Goal: Task Accomplishment & Management: Manage account settings

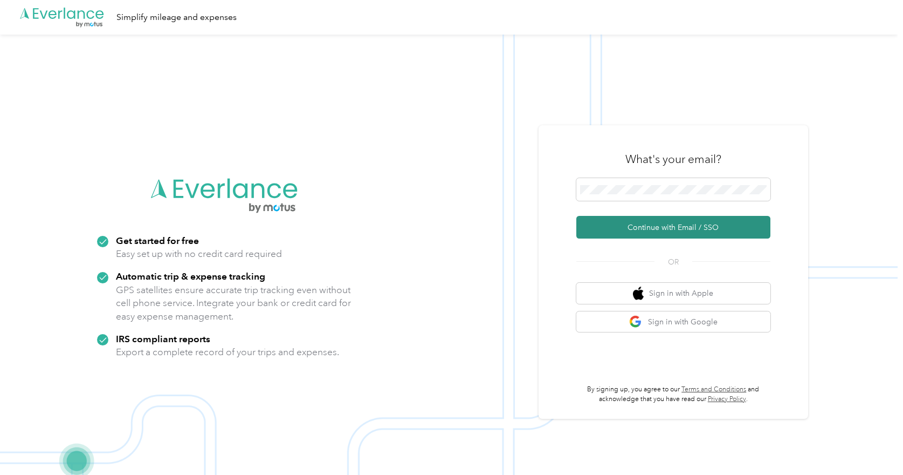
click at [679, 225] on button "Continue with Email / SSO" at bounding box center [673, 227] width 194 height 23
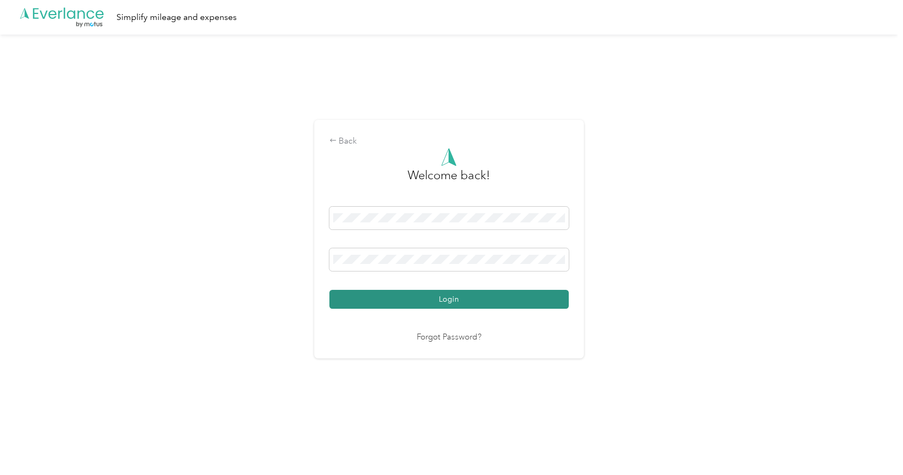
click at [433, 302] on button "Login" at bounding box center [448, 299] width 239 height 19
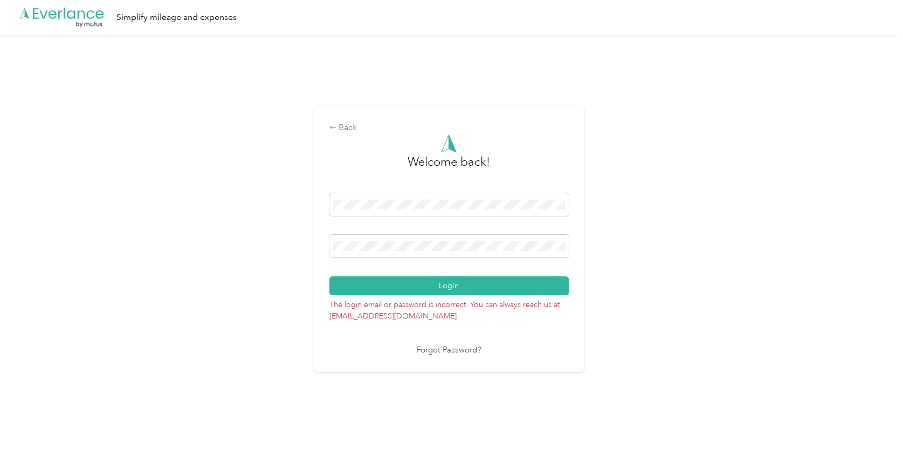
click at [366, 270] on div "Login" at bounding box center [448, 244] width 239 height 102
click at [389, 285] on button "Login" at bounding box center [448, 285] width 239 height 19
click at [375, 287] on button "Login" at bounding box center [448, 285] width 239 height 19
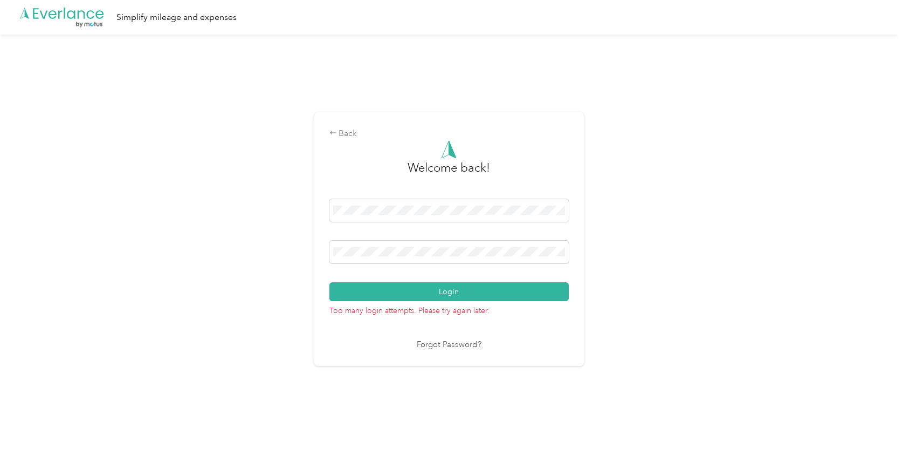
click at [448, 346] on link "Forgot Password?" at bounding box center [449, 345] width 65 height 12
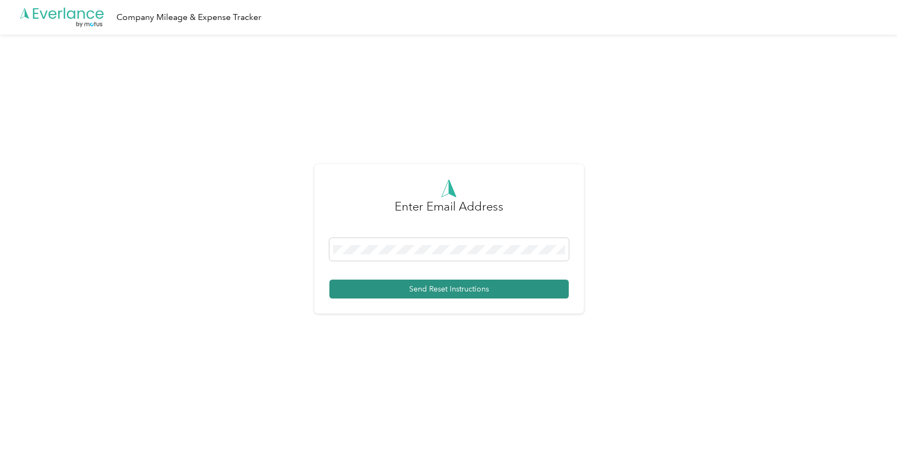
click at [435, 293] on button "Send Reset Instructions" at bounding box center [448, 288] width 239 height 19
